Goal: Task Accomplishment & Management: Manage account settings

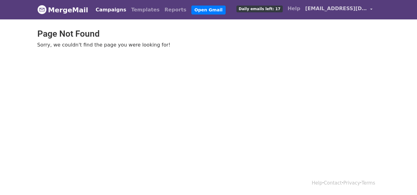
click at [368, 8] on link "[EMAIL_ADDRESS][DOMAIN_NAME]" at bounding box center [339, 9] width 72 height 14
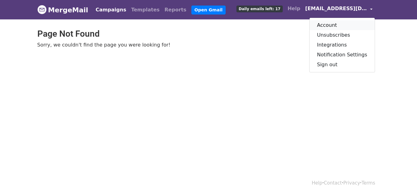
click at [353, 23] on link "Account" at bounding box center [341, 25] width 65 height 10
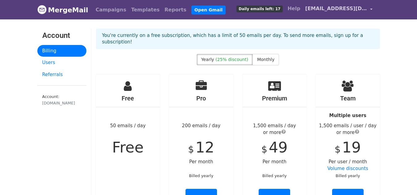
click at [374, 7] on link "[EMAIL_ADDRESS][DOMAIN_NAME]" at bounding box center [339, 9] width 72 height 14
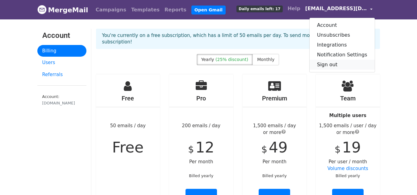
click at [349, 60] on link "Sign out" at bounding box center [341, 65] width 65 height 10
